Goal: Check status

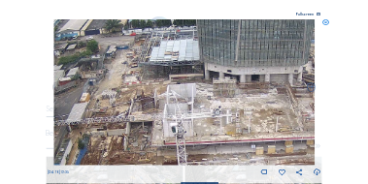
scroll to position [58, 0]
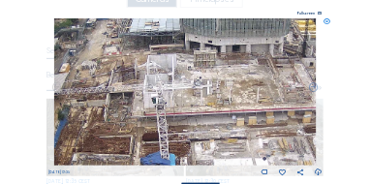
drag, startPoint x: 212, startPoint y: 122, endPoint x: 169, endPoint y: 43, distance: 90.7
click at [169, 43] on img at bounding box center [185, 91] width 262 height 147
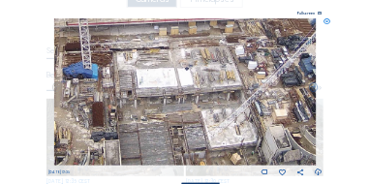
drag, startPoint x: 222, startPoint y: 116, endPoint x: 174, endPoint y: 88, distance: 56.1
click at [150, 48] on img at bounding box center [185, 91] width 262 height 147
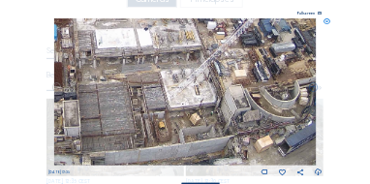
click at [194, 124] on img at bounding box center [185, 91] width 262 height 147
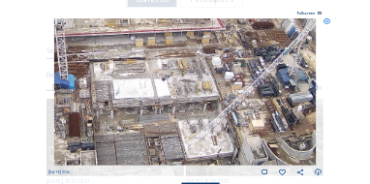
drag, startPoint x: 205, startPoint y: 129, endPoint x: 222, endPoint y: 168, distance: 42.5
click at [222, 168] on div "[DATE] 12:35" at bounding box center [185, 97] width 274 height 159
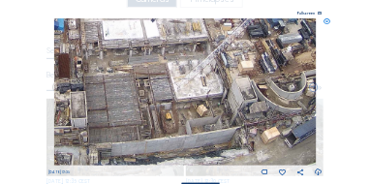
drag, startPoint x: 197, startPoint y: 100, endPoint x: 186, endPoint y: 41, distance: 60.1
click at [186, 41] on img at bounding box center [185, 91] width 262 height 147
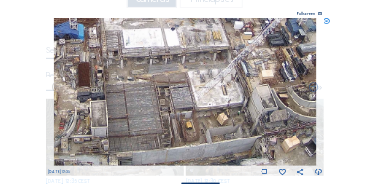
drag, startPoint x: 125, startPoint y: 89, endPoint x: 144, endPoint y: 95, distance: 19.3
click at [144, 95] on img at bounding box center [185, 91] width 262 height 147
click at [330, 22] on icon at bounding box center [327, 21] width 7 height 7
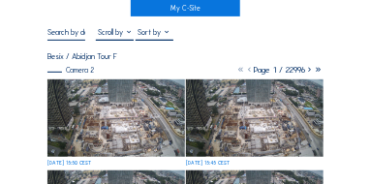
scroll to position [78, 0]
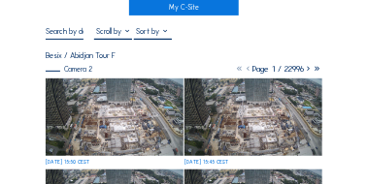
click at [113, 103] on img at bounding box center [114, 117] width 137 height 77
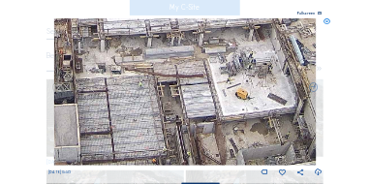
drag, startPoint x: 185, startPoint y: 133, endPoint x: 145, endPoint y: 136, distance: 39.9
click at [145, 136] on img at bounding box center [185, 91] width 262 height 147
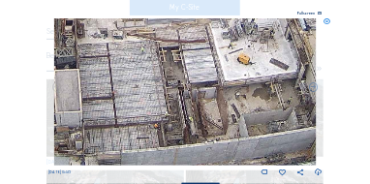
drag, startPoint x: 154, startPoint y: 102, endPoint x: 156, endPoint y: 67, distance: 35.0
click at [156, 67] on img at bounding box center [185, 91] width 262 height 147
